Goal: Task Accomplishment & Management: Use online tool/utility

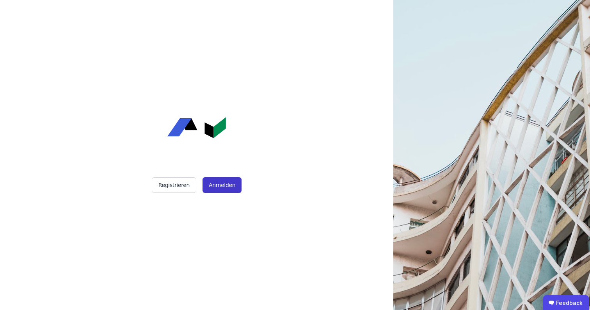
click at [215, 181] on button "Anmelden" at bounding box center [222, 185] width 39 height 16
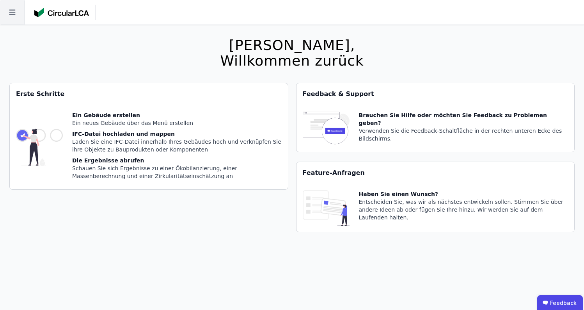
click at [17, 10] on icon at bounding box center [12, 12] width 25 height 25
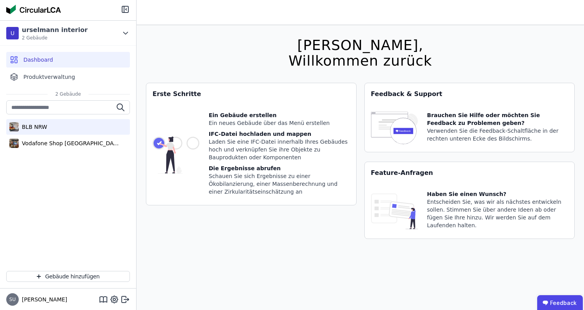
click at [54, 129] on div "BLB NRW" at bounding box center [68, 127] width 124 height 16
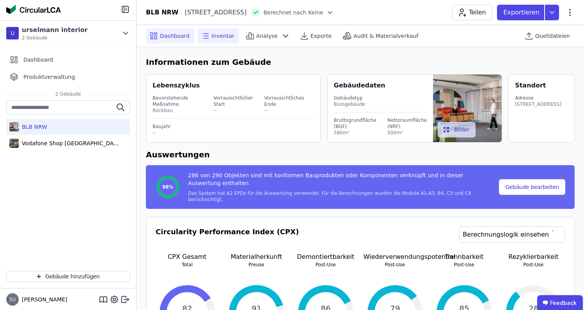
click at [208, 35] on icon at bounding box center [205, 35] width 9 height 9
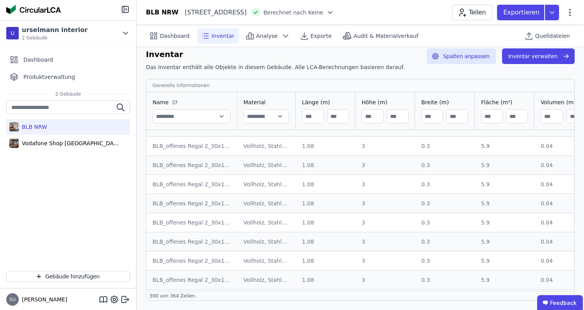
scroll to position [366, 0]
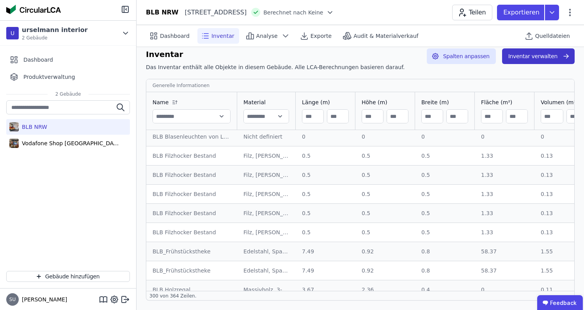
click at [554, 58] on button "Inventar verwalten" at bounding box center [538, 56] width 73 height 16
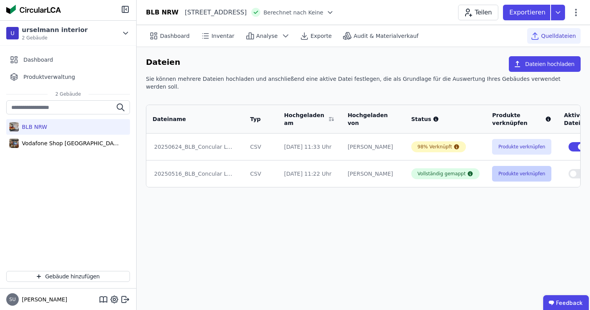
click at [508, 166] on button "Produkte verknüpfen" at bounding box center [521, 174] width 59 height 16
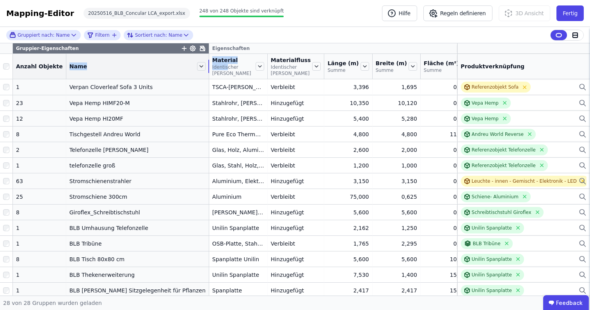
drag, startPoint x: 118, startPoint y: 72, endPoint x: 205, endPoint y: 67, distance: 88.0
click at [205, 67] on tr "Anzahl Objekte Name Material Identischer [PERSON_NAME] Materialfluss Identische…" at bounding box center [398, 66] width 797 height 25
click at [568, 14] on button "Fertig" at bounding box center [570, 13] width 27 height 16
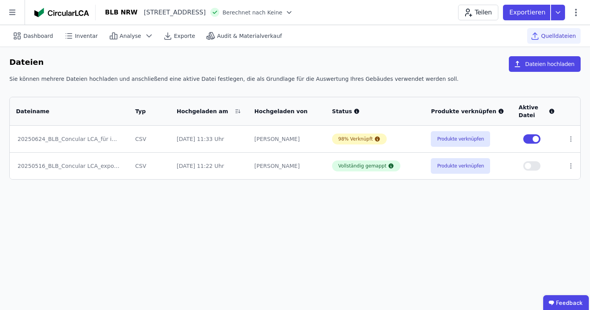
click at [364, 39] on div "Dashboard Inventar Analyse Exporte Audit & Materialverkauf Quelldateien" at bounding box center [295, 35] width 572 height 21
